Goal: Task Accomplishment & Management: Manage account settings

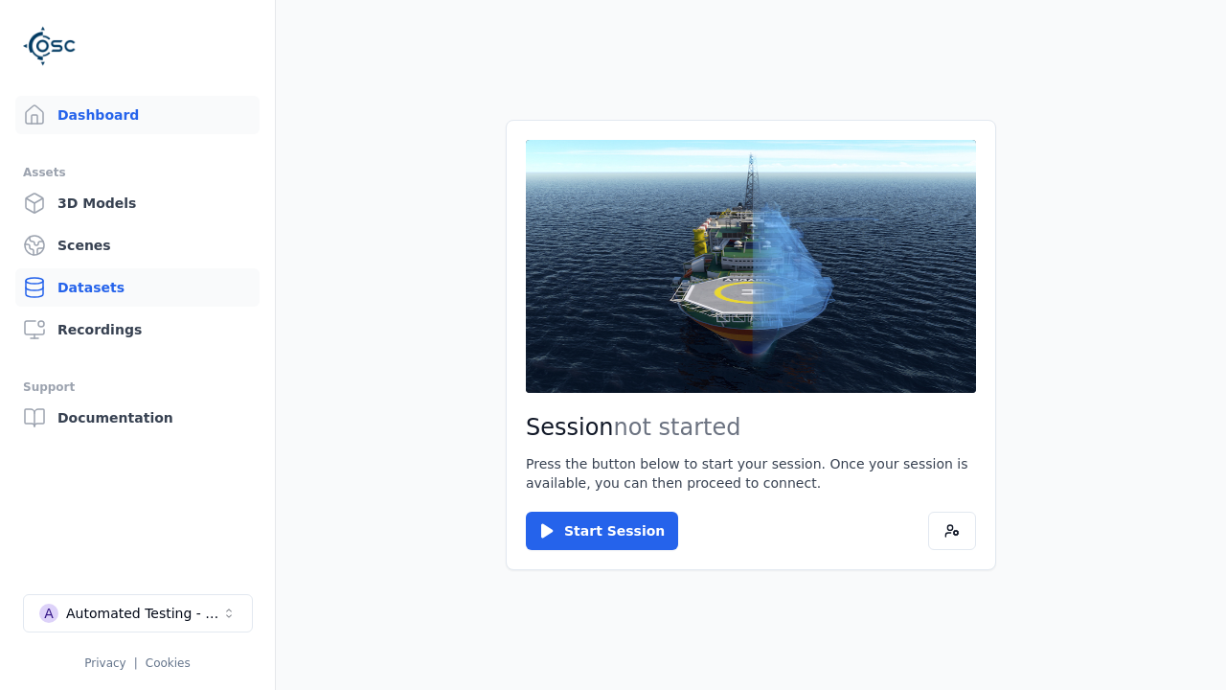
click at [137, 287] on link "Datasets" at bounding box center [137, 287] width 244 height 38
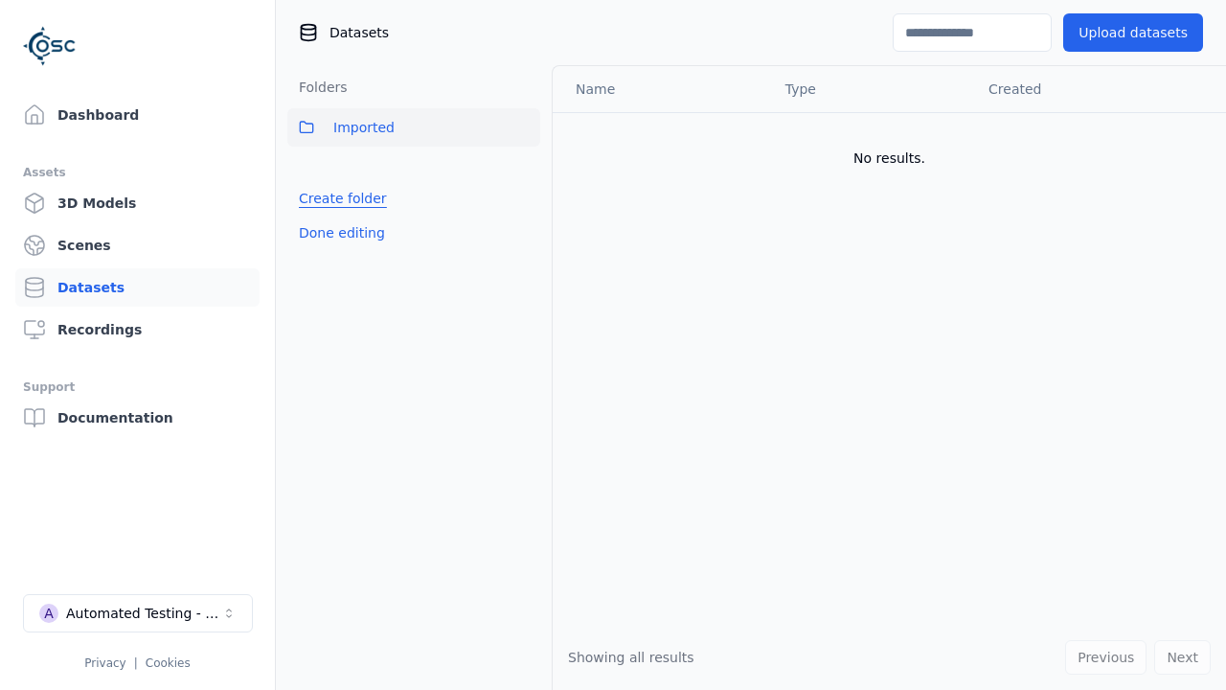
click at [338, 198] on link "Create folder" at bounding box center [343, 198] width 88 height 19
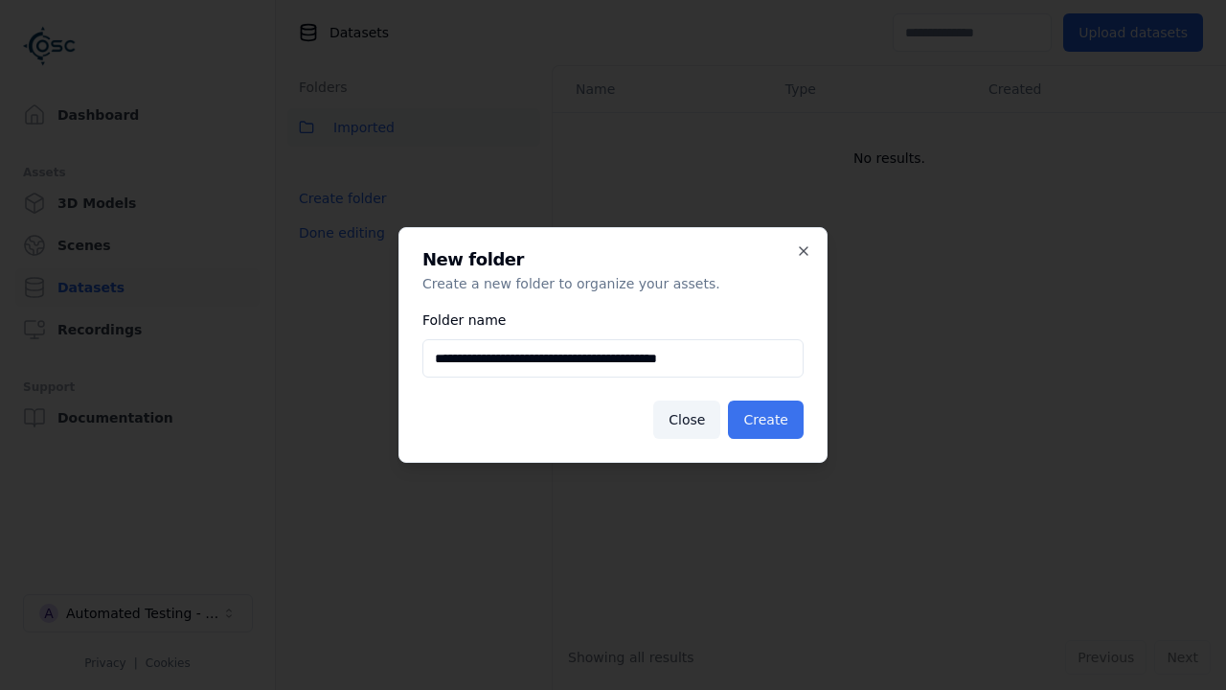
type input "**********"
click at [768, 420] on button "Create" at bounding box center [766, 419] width 76 height 38
click at [338, 250] on button "Done editing" at bounding box center [341, 233] width 109 height 34
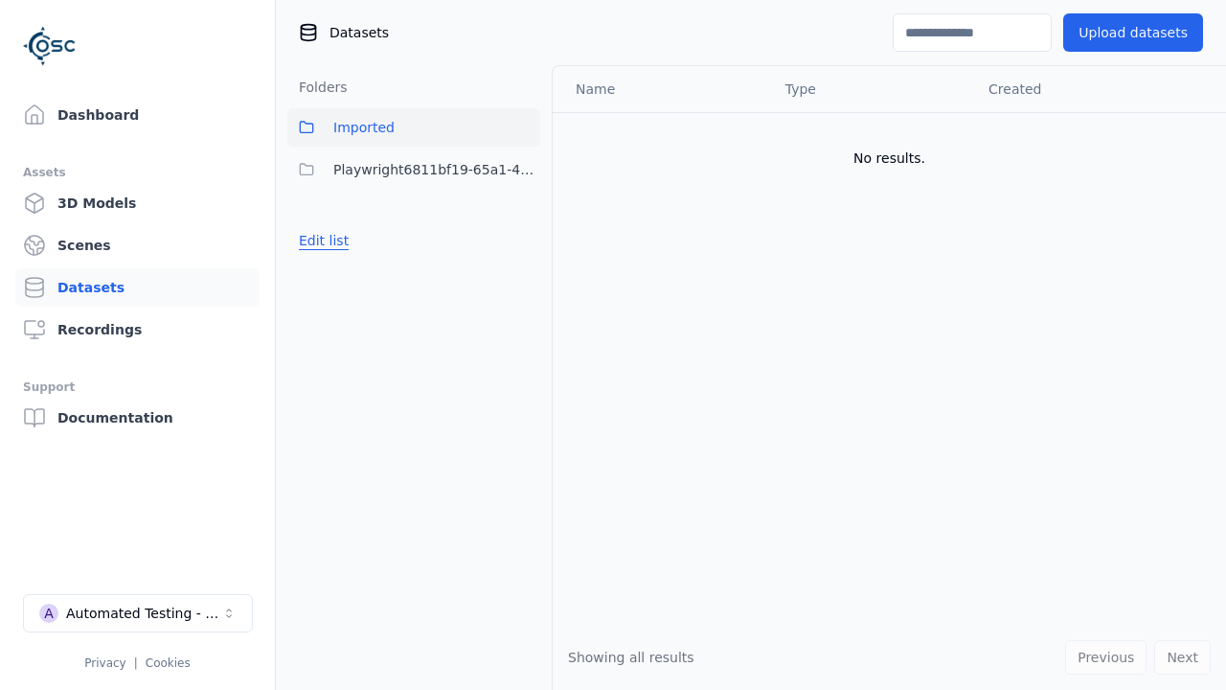
click at [321, 240] on button "Edit list" at bounding box center [323, 240] width 73 height 34
click at [525, 170] on html "Support Dashboard Assets 3D Models Scenes Datasets Recordings Support Documenta…" at bounding box center [613, 345] width 1226 height 690
click at [524, 239] on div "Rename" at bounding box center [531, 239] width 128 height 31
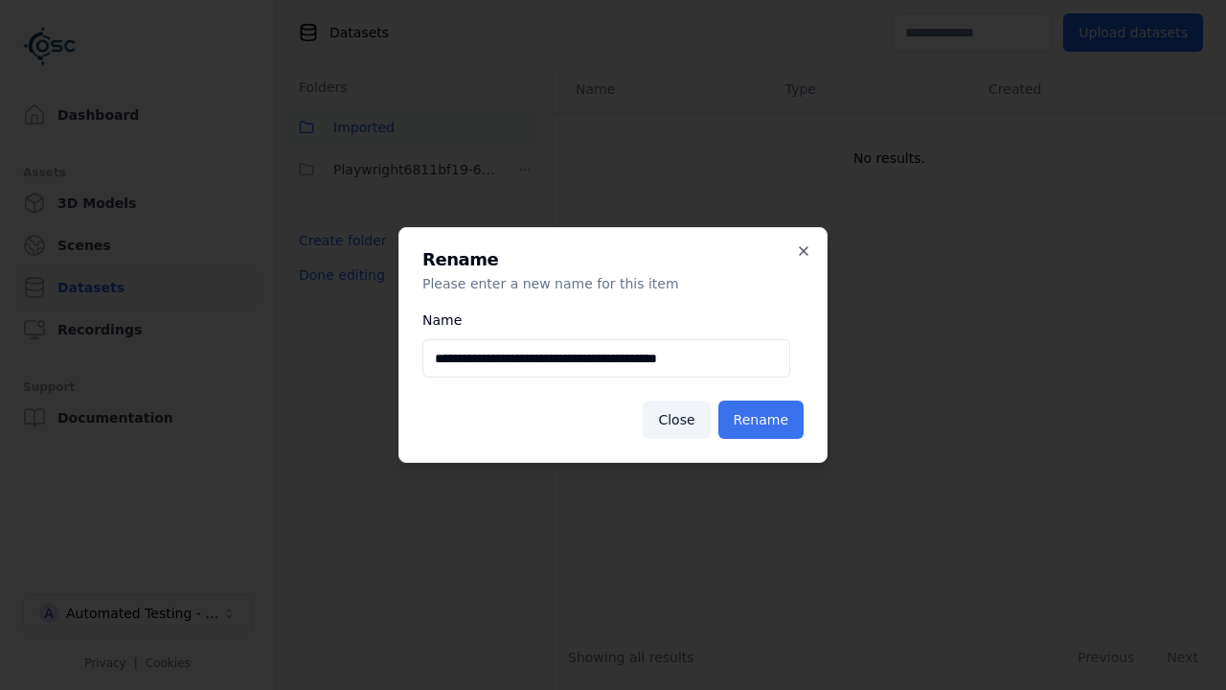
click at [606, 358] on input "**********" at bounding box center [606, 358] width 368 height 38
type input "**********"
click at [763, 420] on button "Rename" at bounding box center [760, 419] width 85 height 38
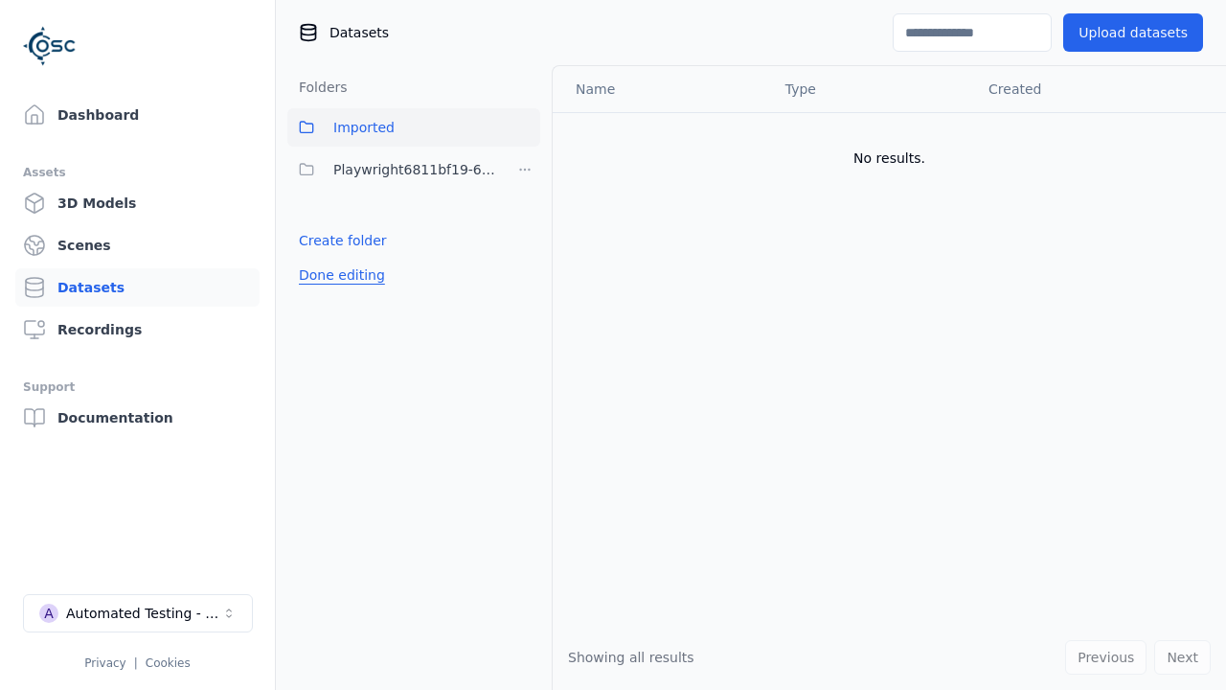
click at [338, 275] on button "Done editing" at bounding box center [341, 275] width 109 height 34
click at [321, 258] on button "Done editing" at bounding box center [341, 275] width 109 height 34
click at [525, 170] on html "Support Dashboard Assets 3D Models Scenes Datasets Recordings Support Documenta…" at bounding box center [613, 345] width 1226 height 690
click at [524, 270] on div "Delete" at bounding box center [531, 270] width 128 height 31
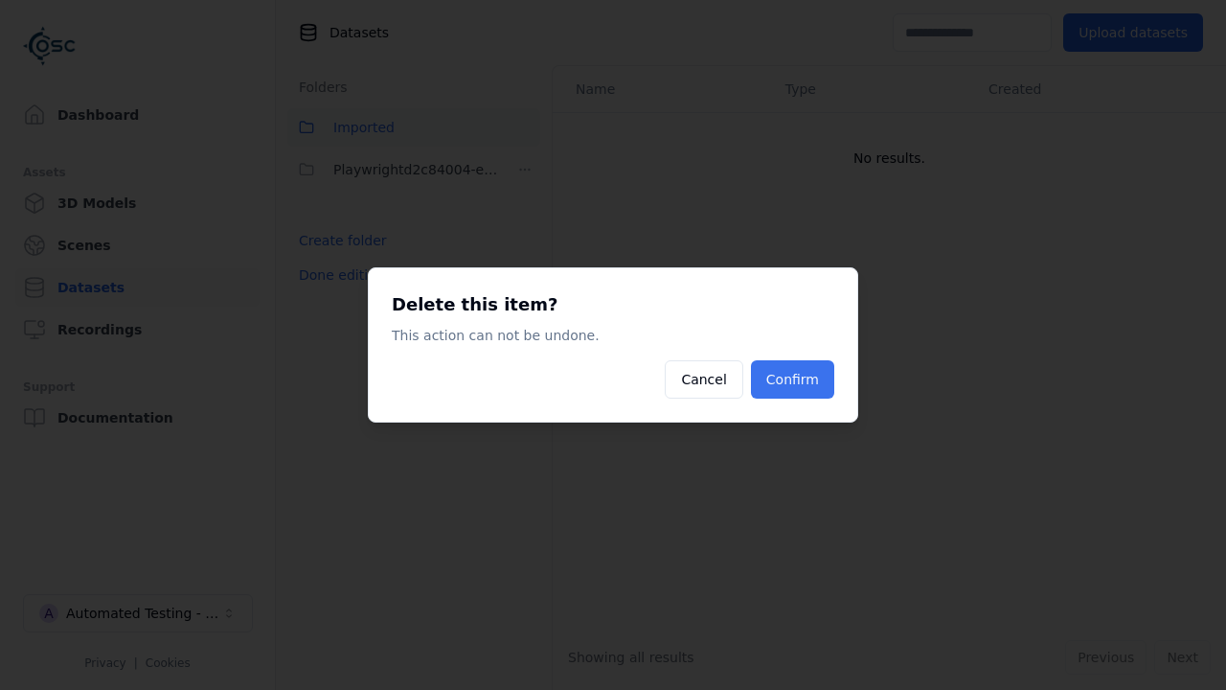
click at [794, 379] on button "Confirm" at bounding box center [792, 379] width 83 height 38
